Goal: Find specific page/section: Find specific page/section

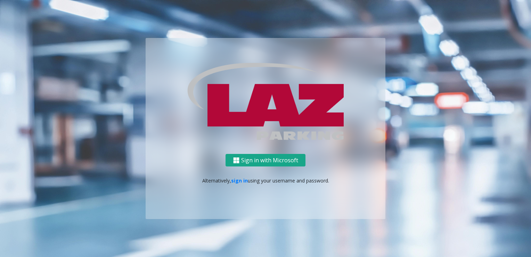
click at [291, 159] on button "Sign in with Microsoft" at bounding box center [266, 160] width 80 height 13
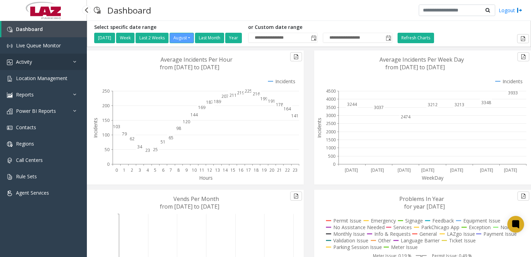
click at [32, 60] on span "Activity" at bounding box center [24, 61] width 16 height 7
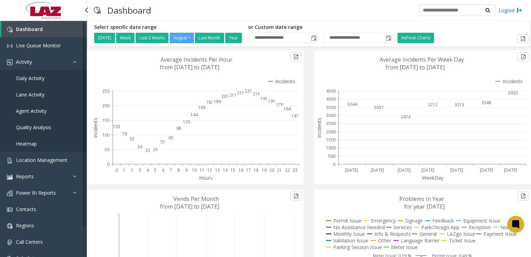
click at [26, 77] on span "Daily Activity" at bounding box center [30, 78] width 29 height 7
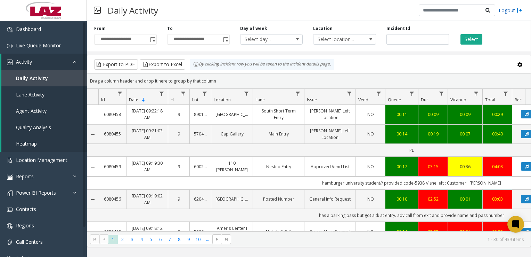
click at [519, 11] on img at bounding box center [520, 10] width 6 height 7
